Goal: Complete application form

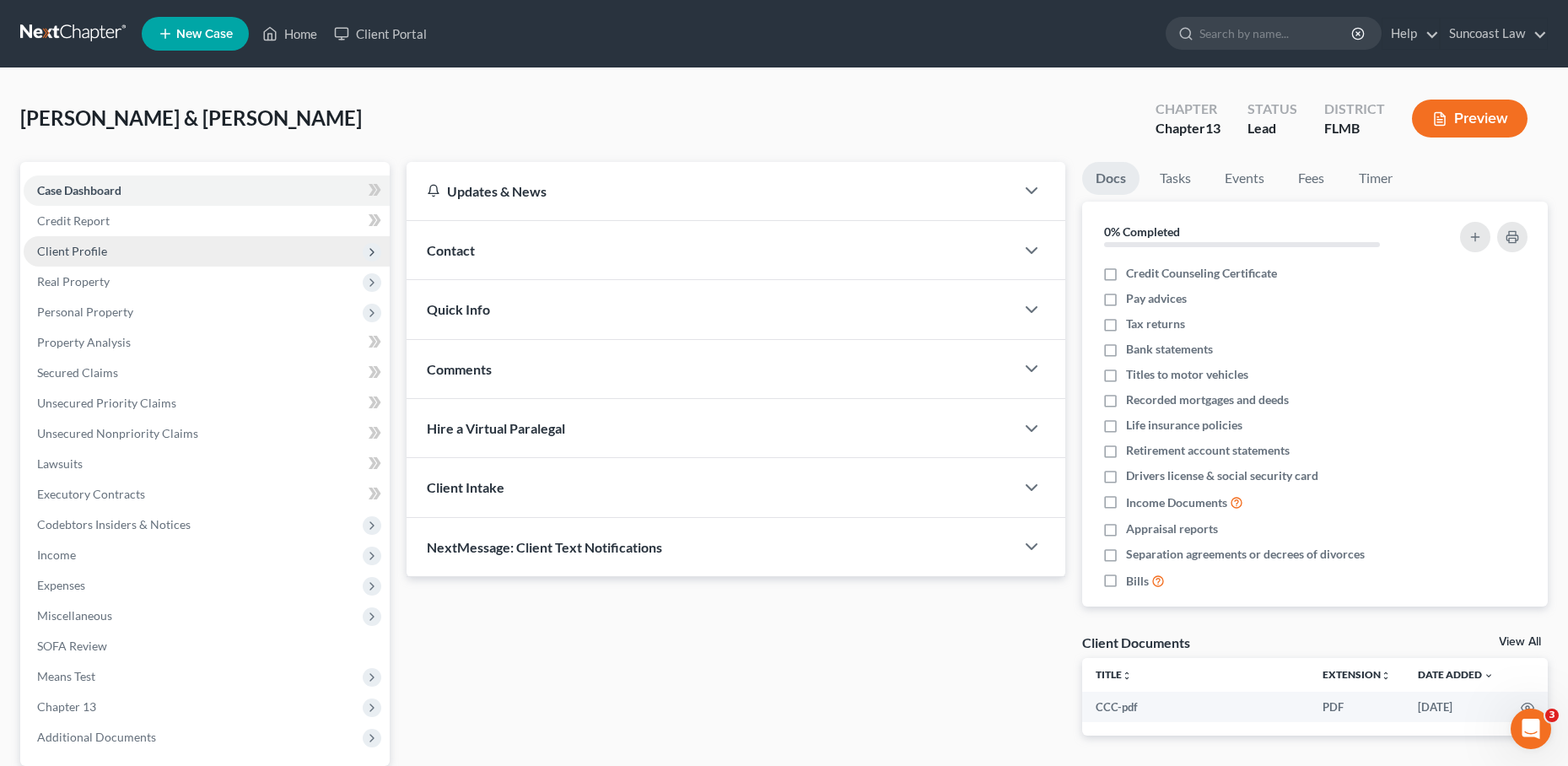
click at [135, 247] on span "Client Profile" at bounding box center [207, 251] width 366 height 30
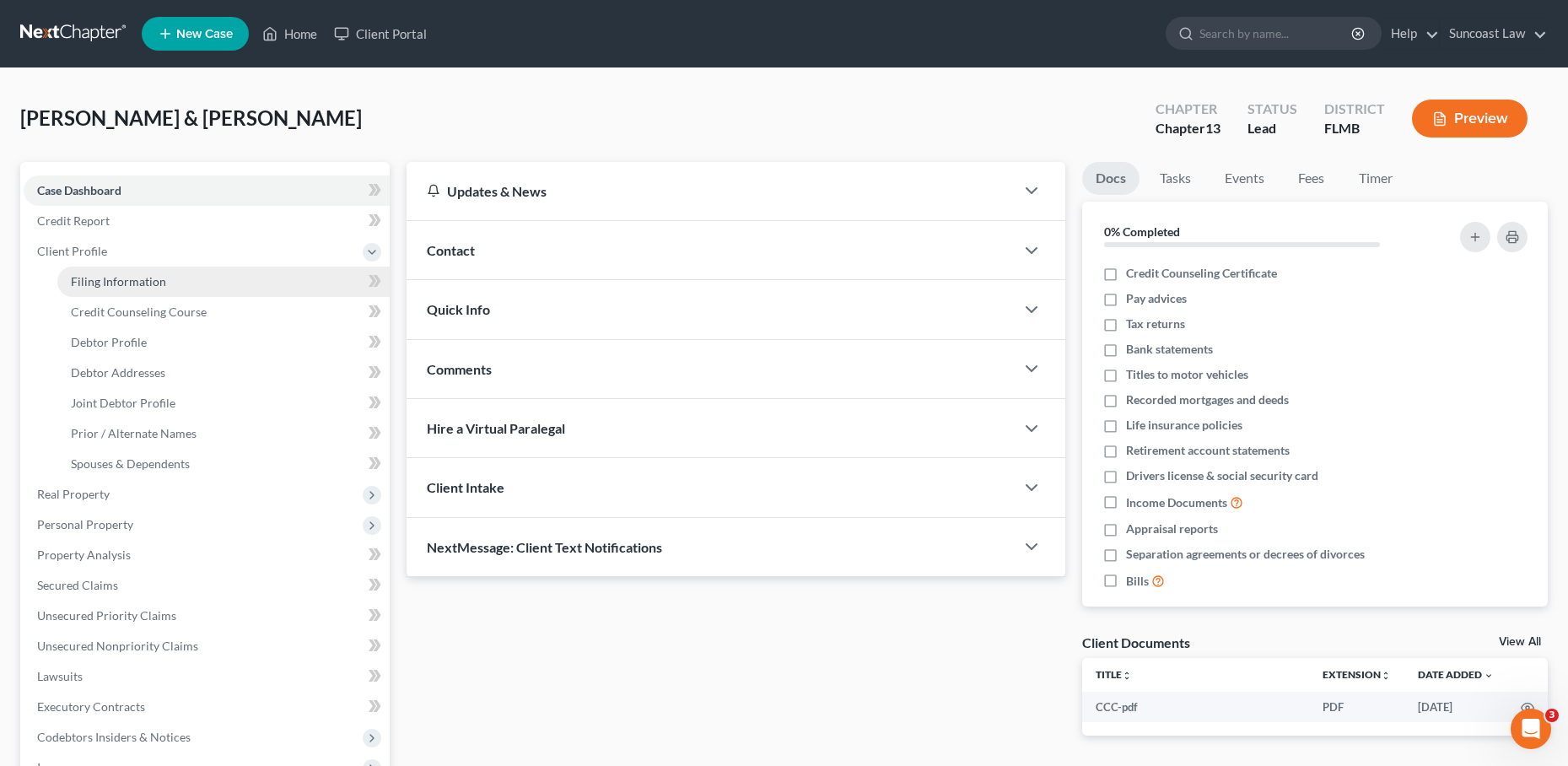
click at [129, 278] on span "Filing Information" at bounding box center [118, 281] width 95 height 15
select select "1"
select select "3"
select select "9"
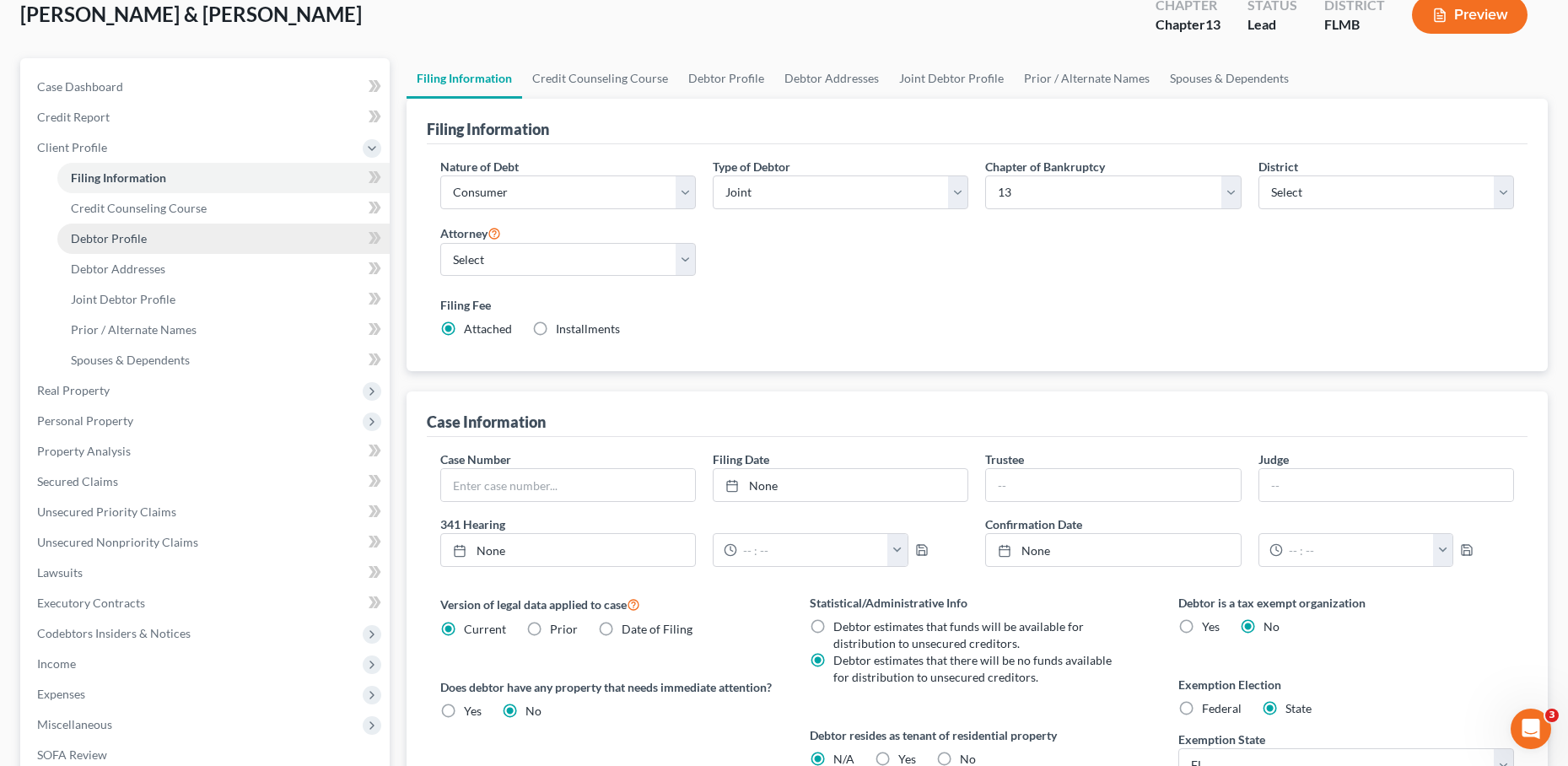
click at [176, 240] on link "Debtor Profile" at bounding box center [223, 238] width 332 height 30
select select "1"
select select "5"
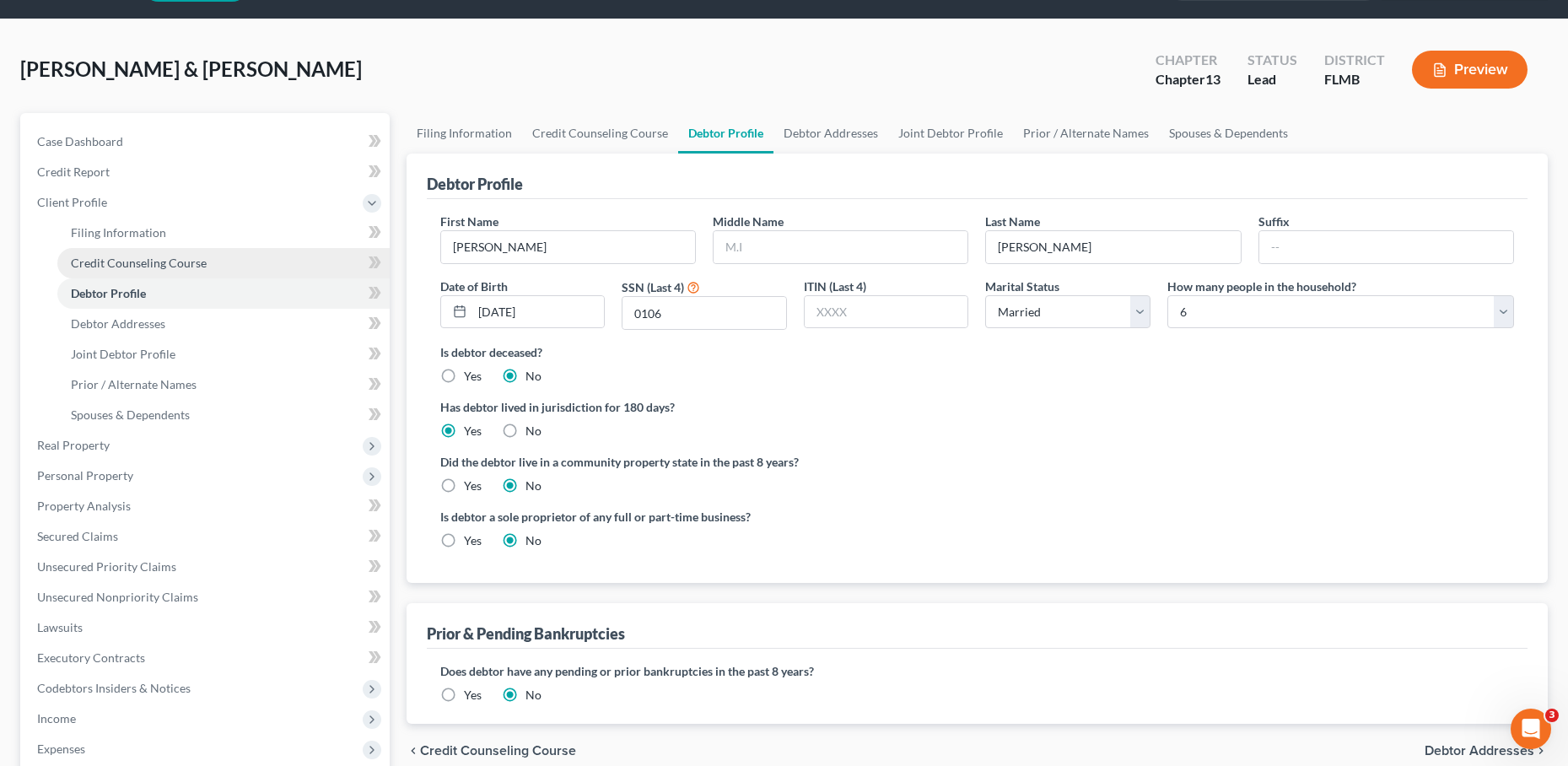
scroll to position [62, 0]
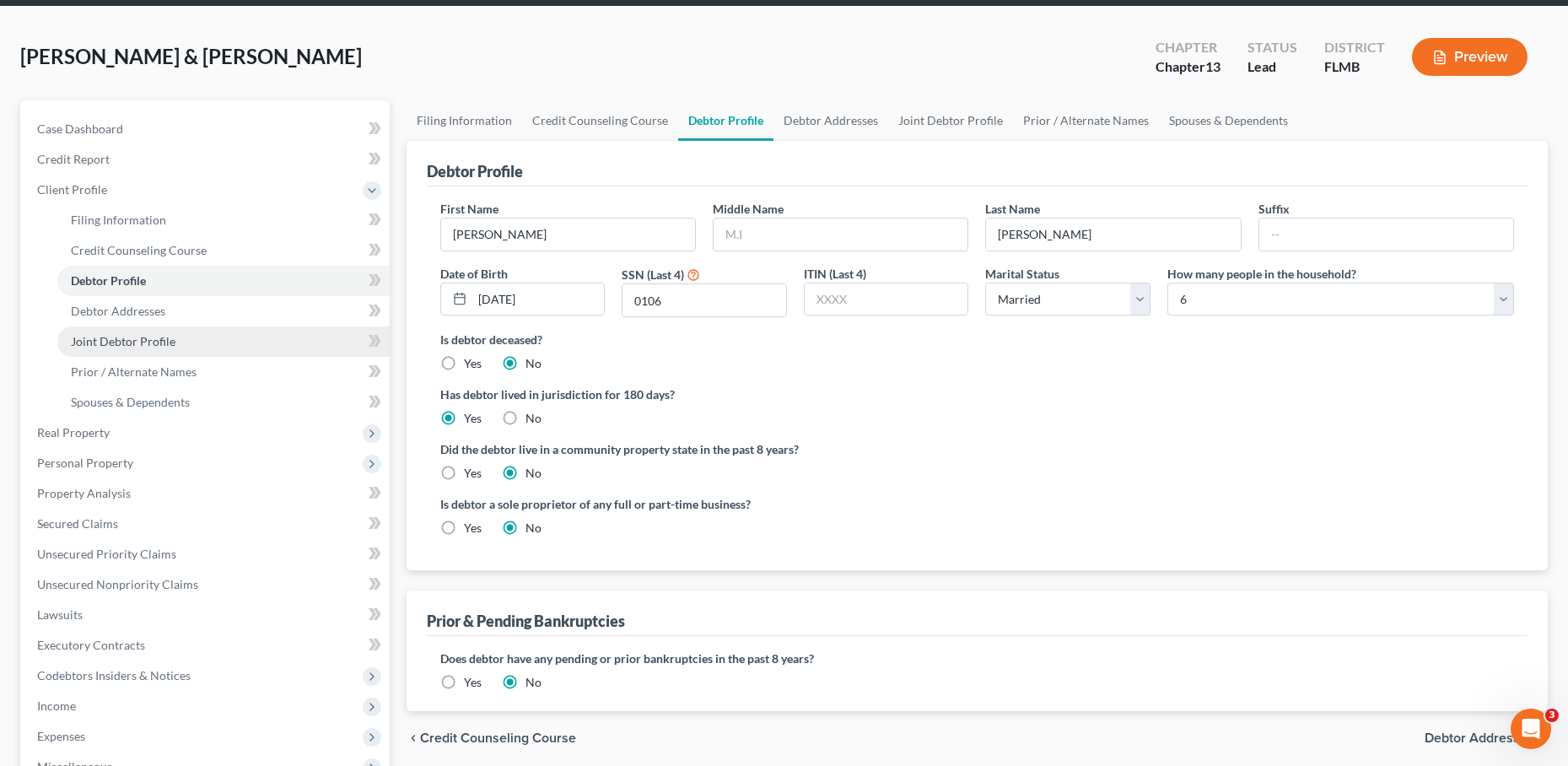
click at [205, 337] on link "Joint Debtor Profile" at bounding box center [223, 341] width 332 height 30
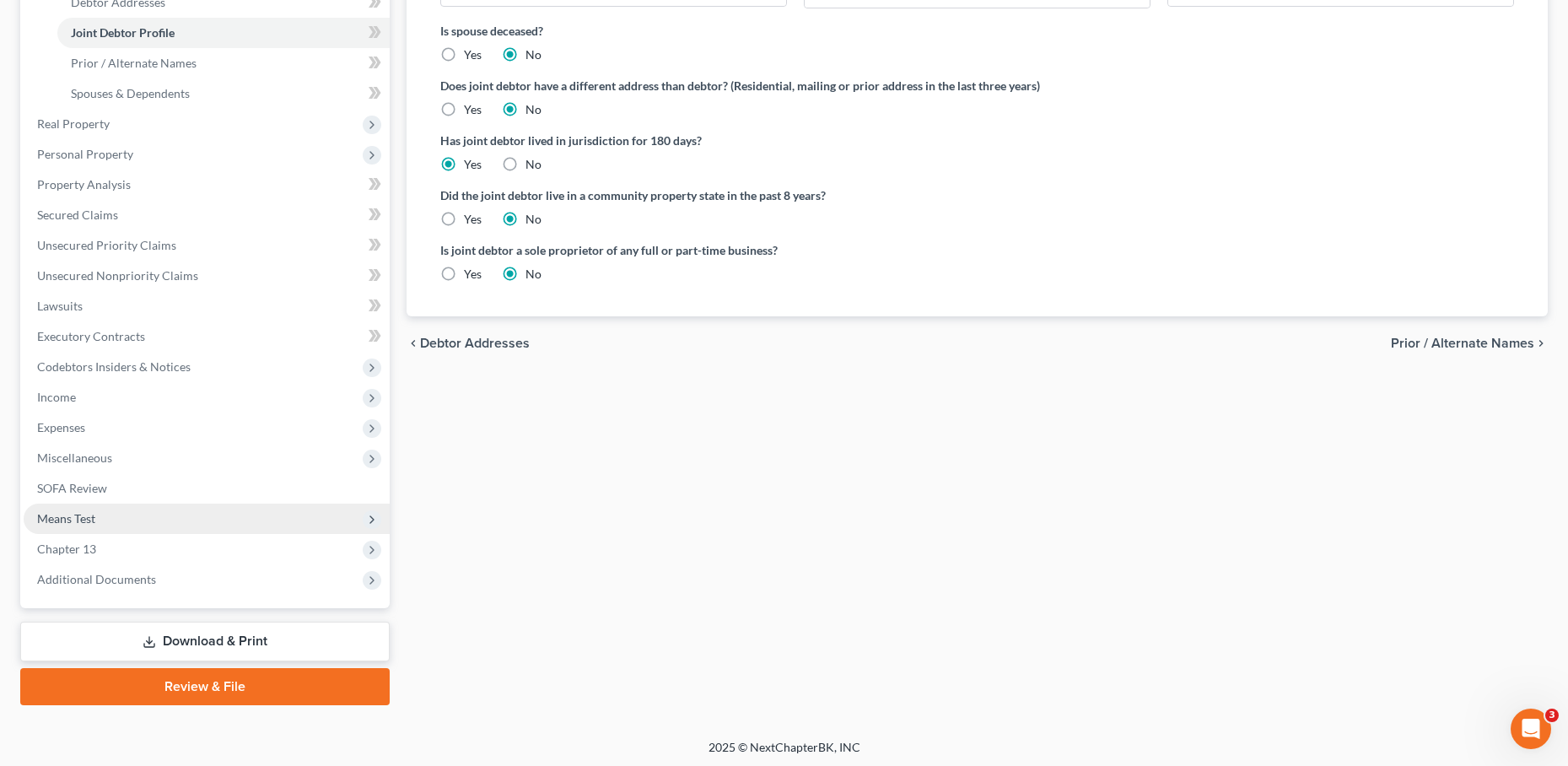
scroll to position [372, 0]
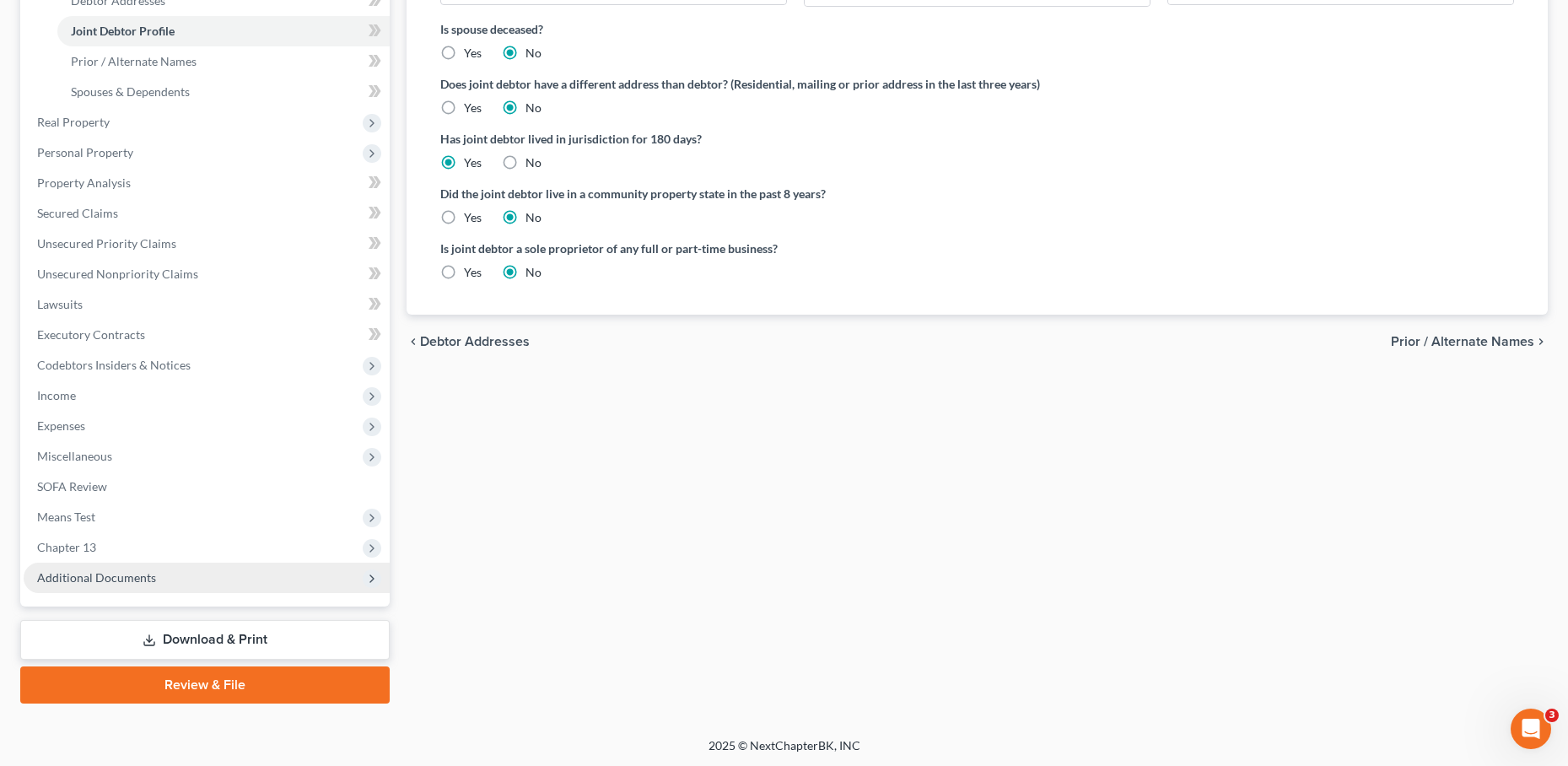
click at [109, 571] on span "Additional Documents" at bounding box center [96, 577] width 119 height 15
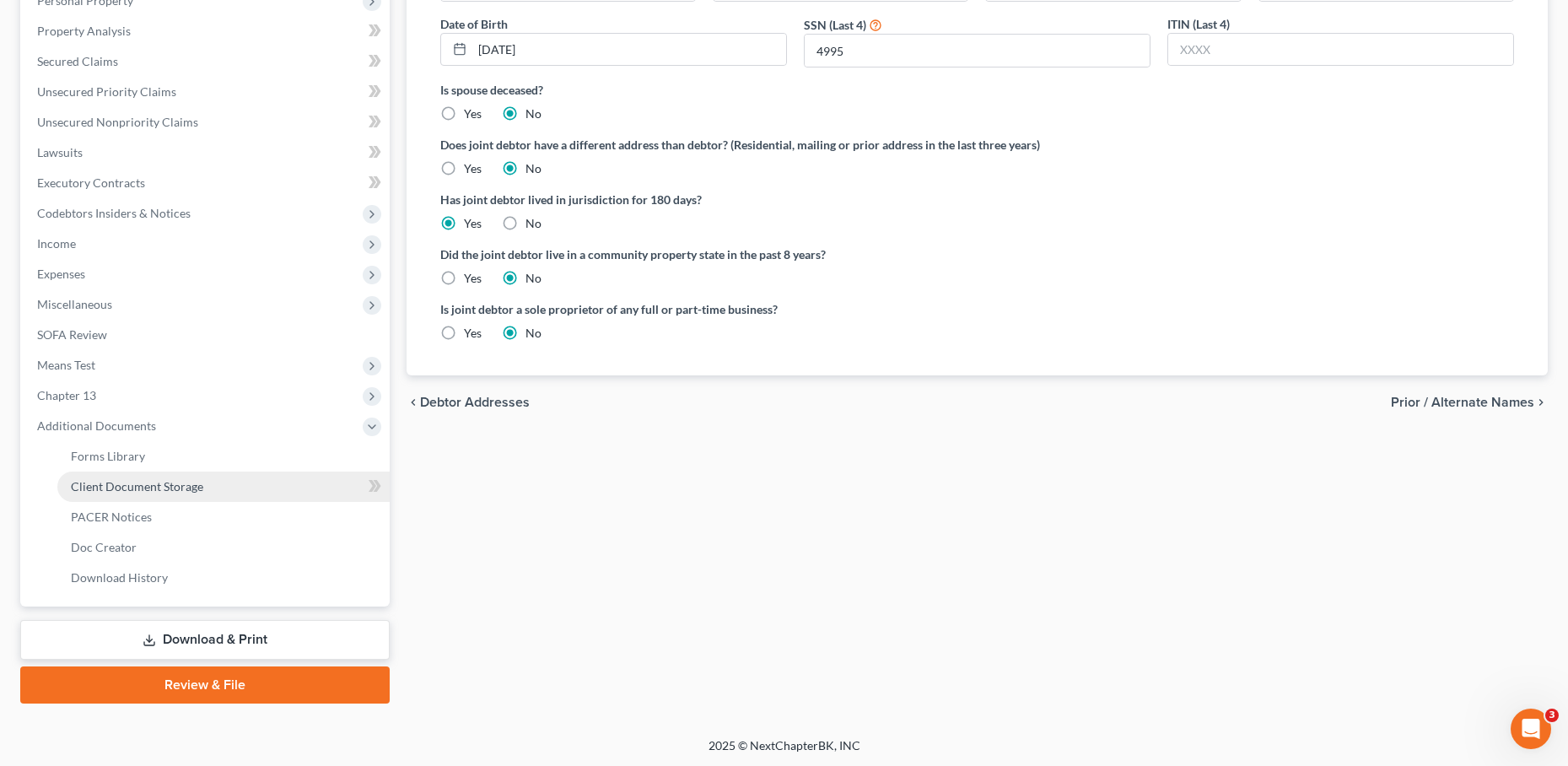
click at [162, 496] on link "Client Document Storage" at bounding box center [223, 486] width 332 height 30
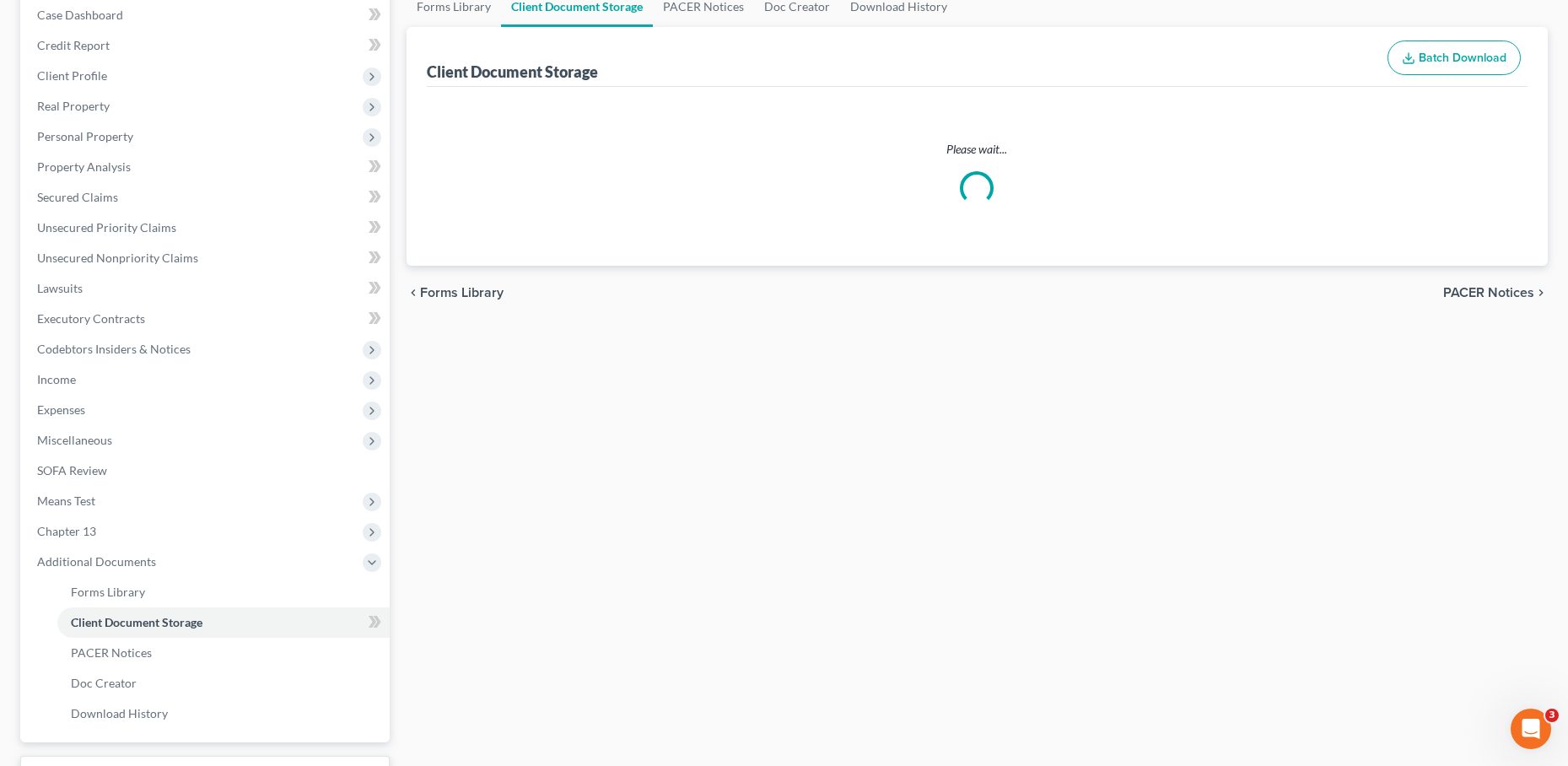
select select "9"
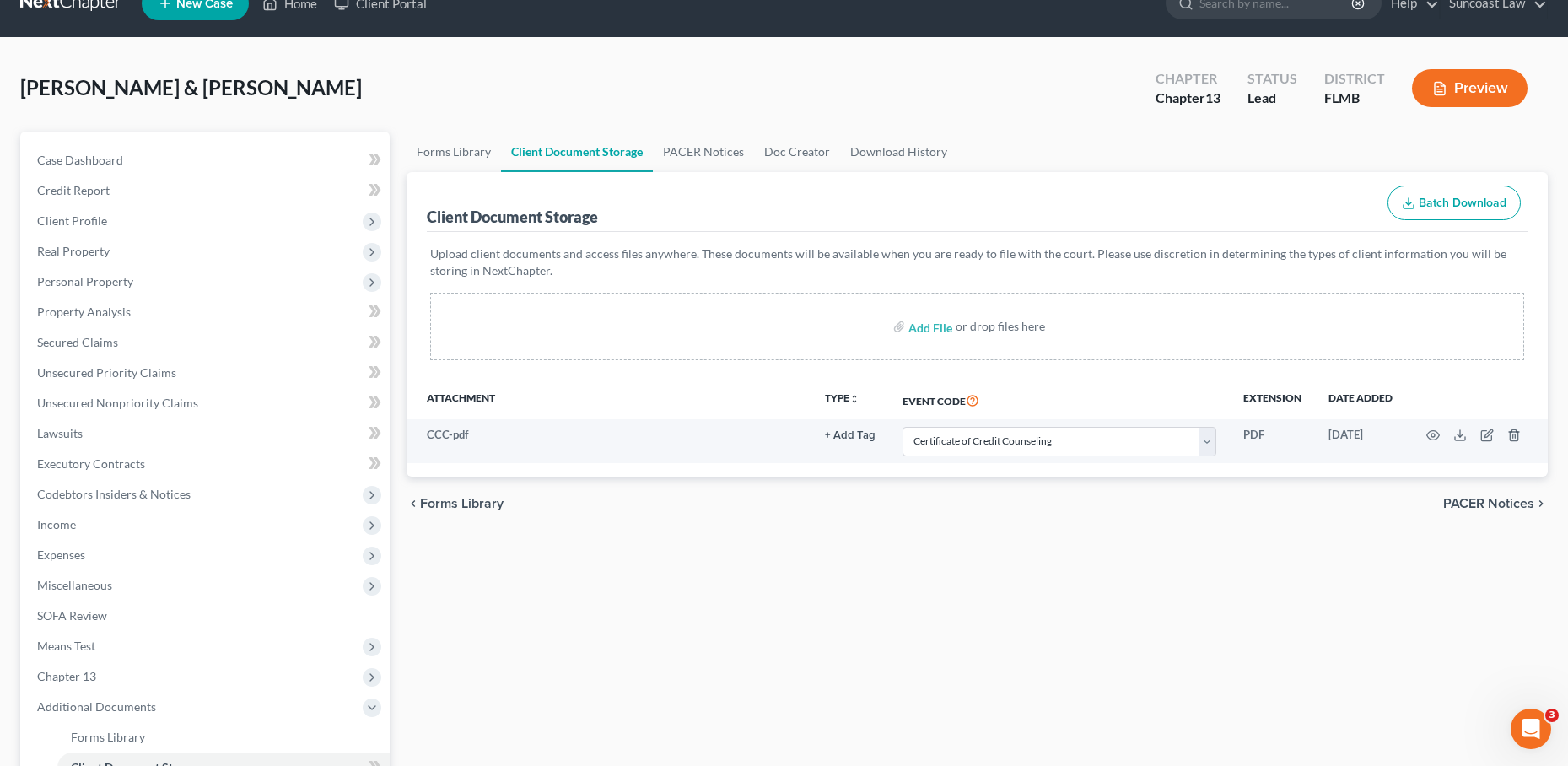
scroll to position [41, 0]
